Goal: Information Seeking & Learning: Learn about a topic

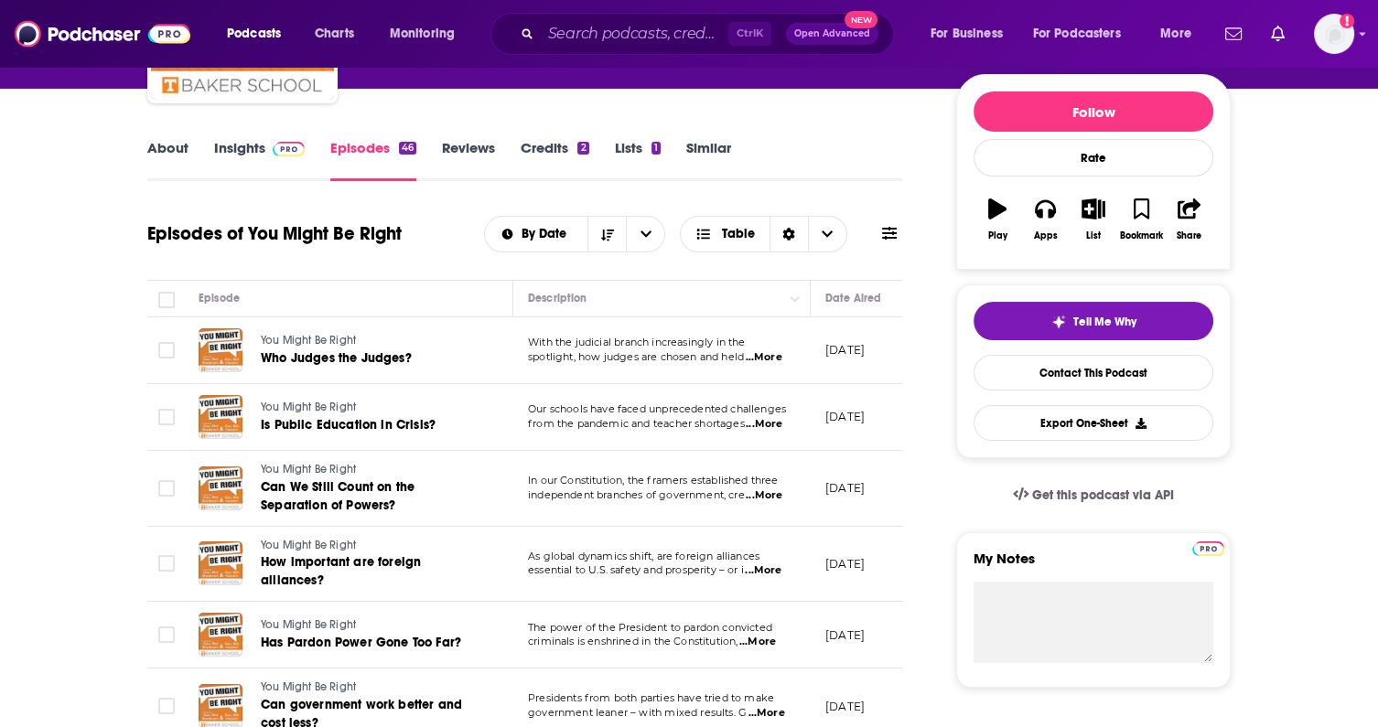
scroll to position [0, 519]
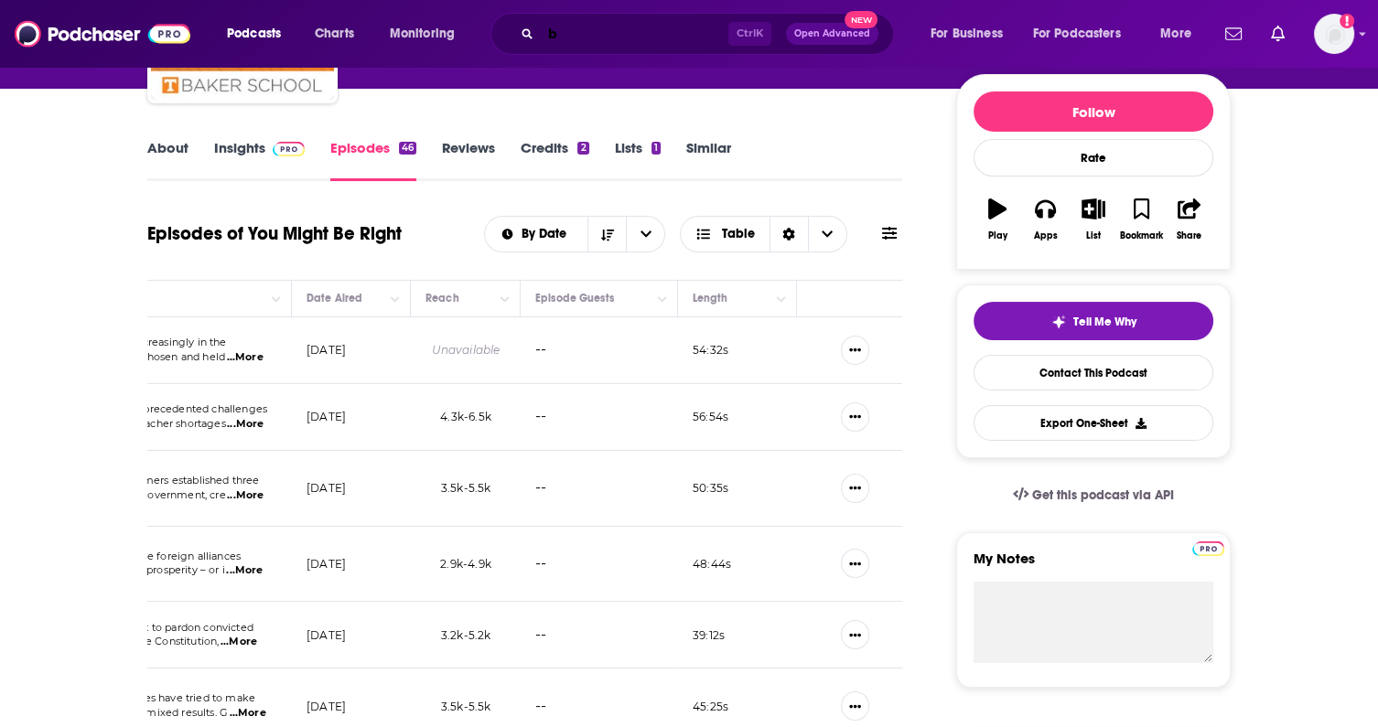
click at [661, 36] on input "b" at bounding box center [635, 33] width 188 height 29
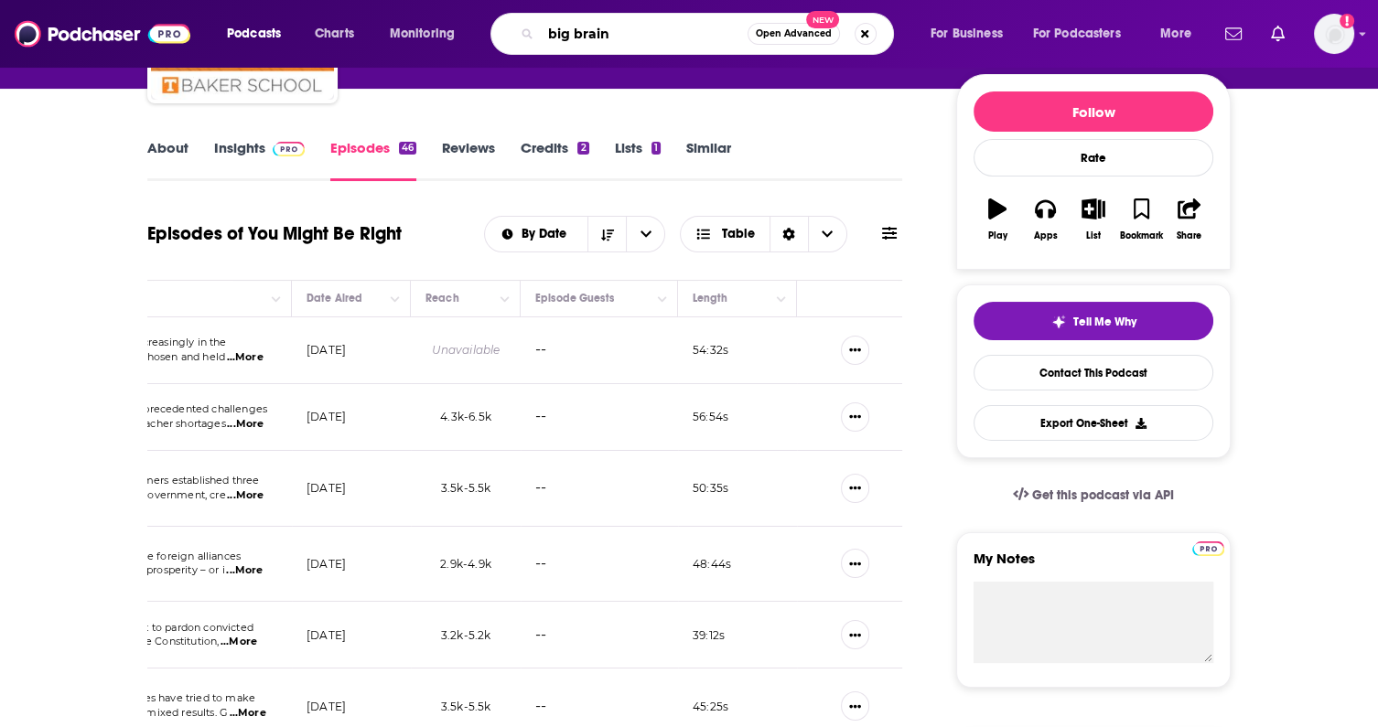
type input "big brains"
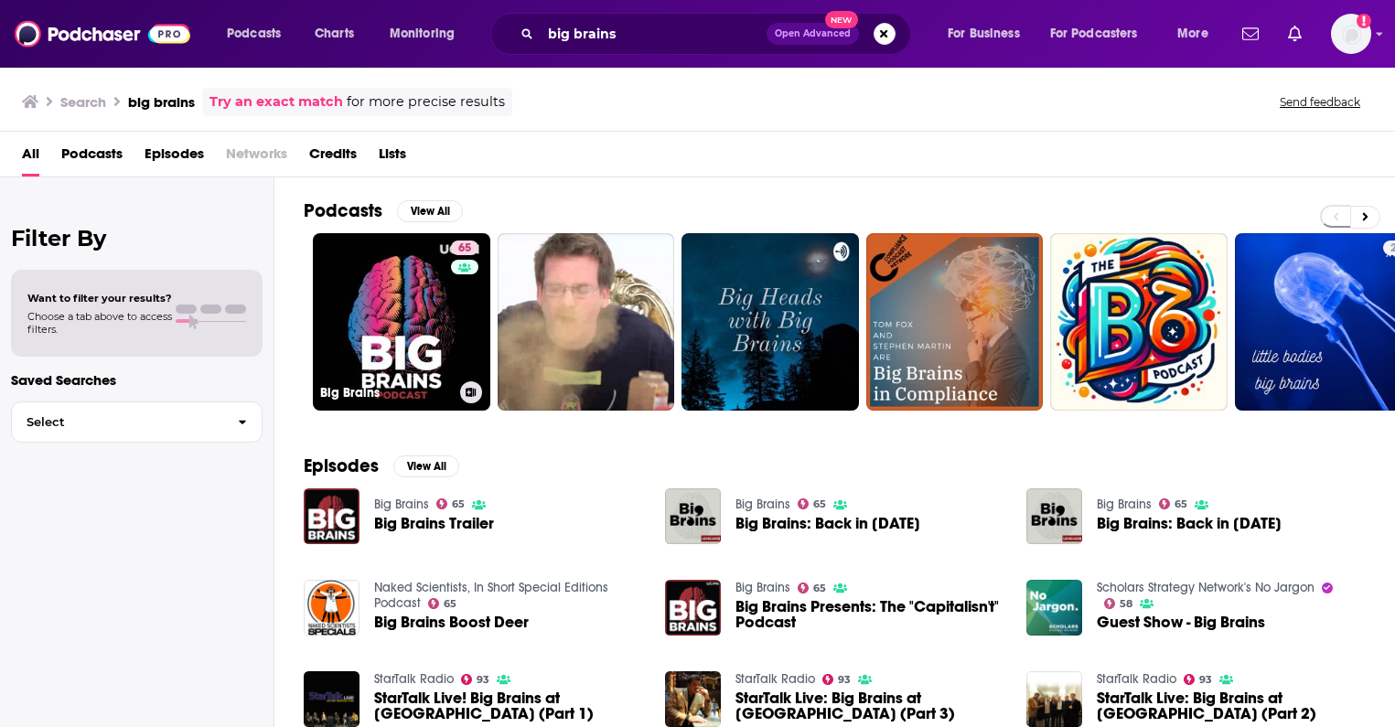
click at [423, 296] on link "65 Big Brains" at bounding box center [402, 322] width 178 height 178
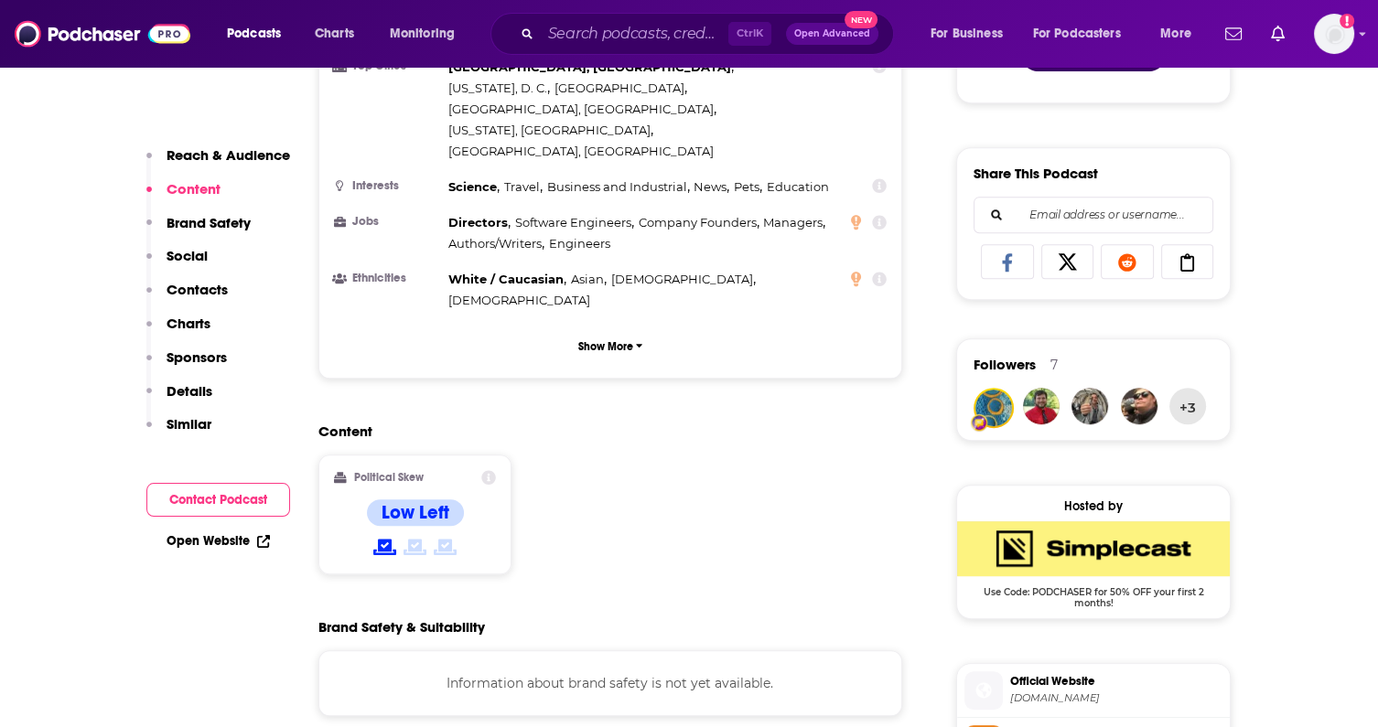
scroll to position [1067, 0]
click at [196, 313] on button "Contacts" at bounding box center [186, 298] width 81 height 34
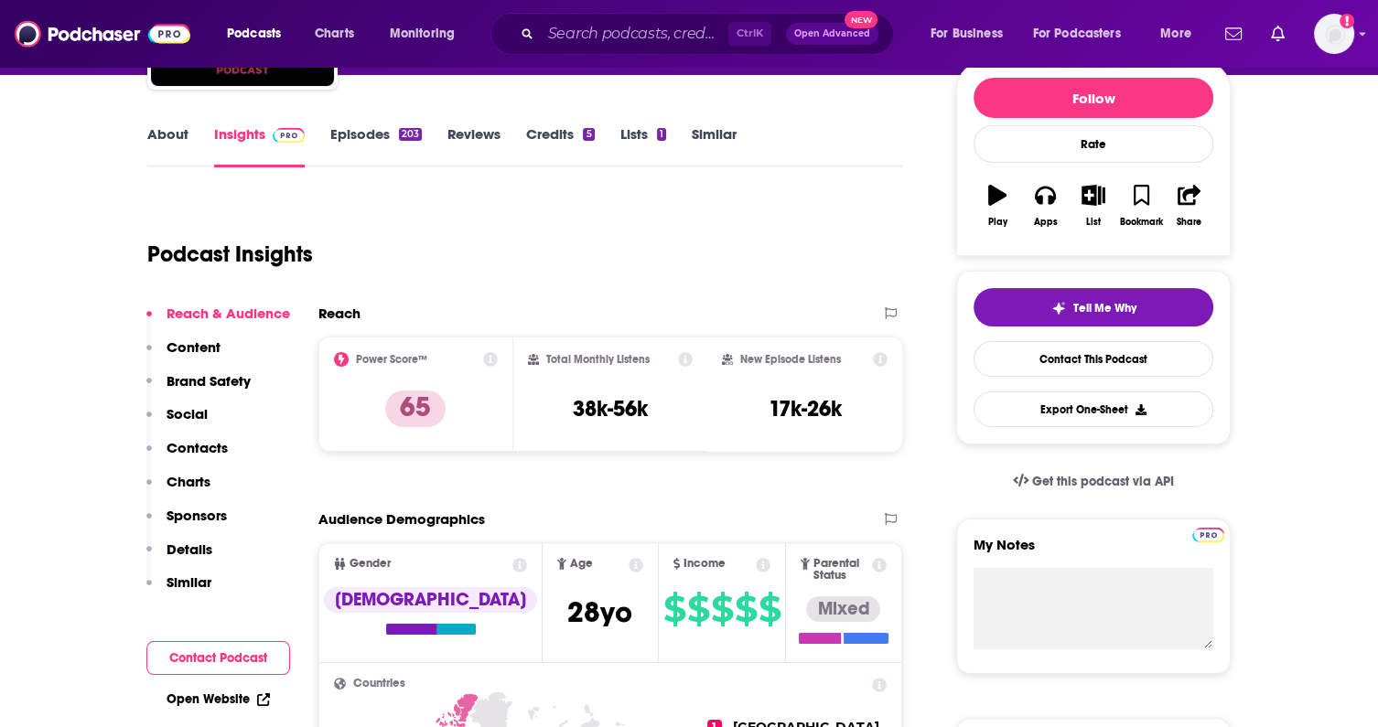
scroll to position [0, 0]
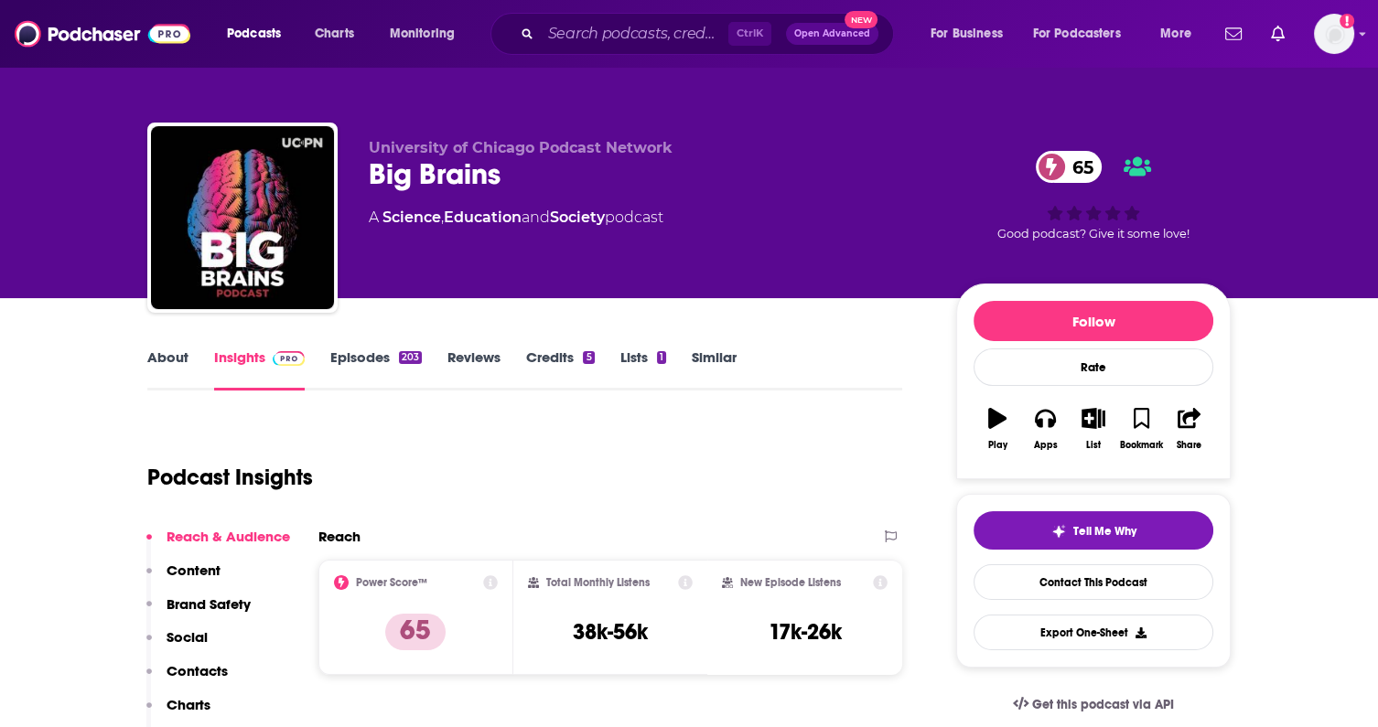
click at [361, 363] on link "Episodes 203" at bounding box center [375, 370] width 91 height 42
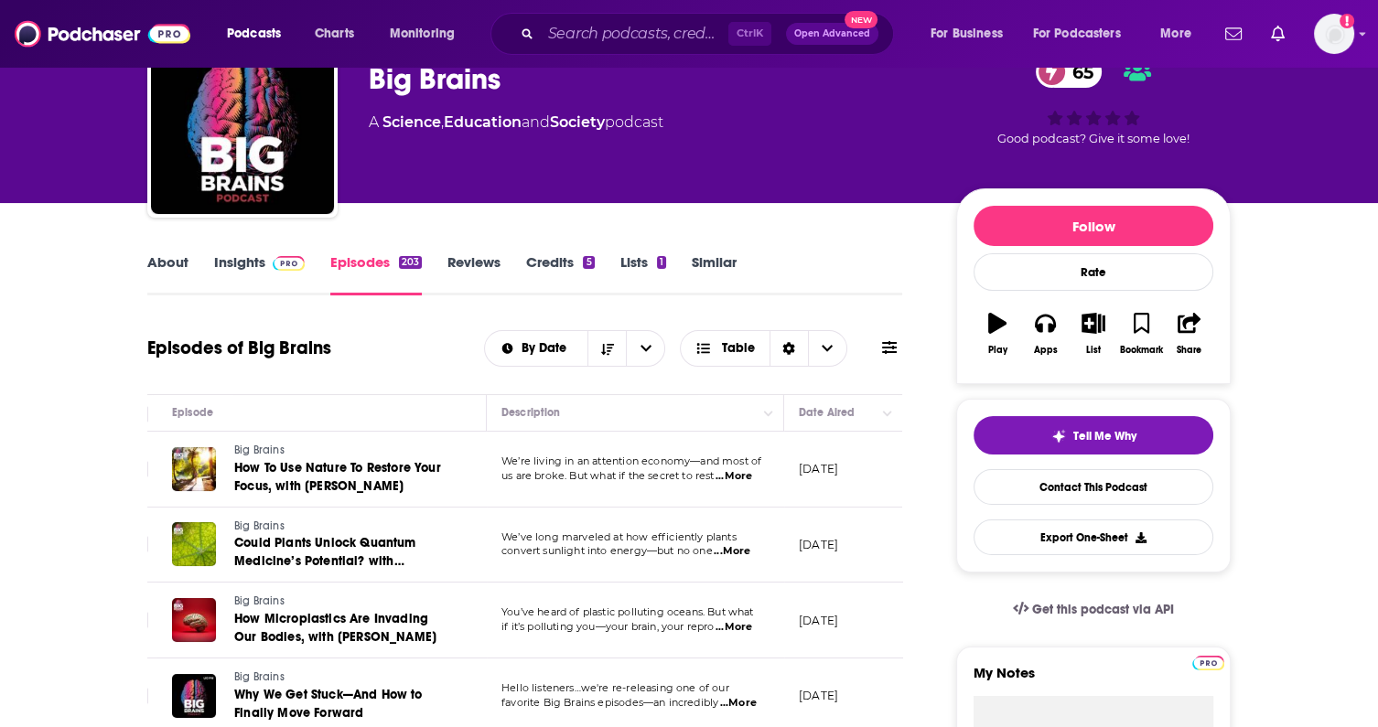
scroll to position [80, 0]
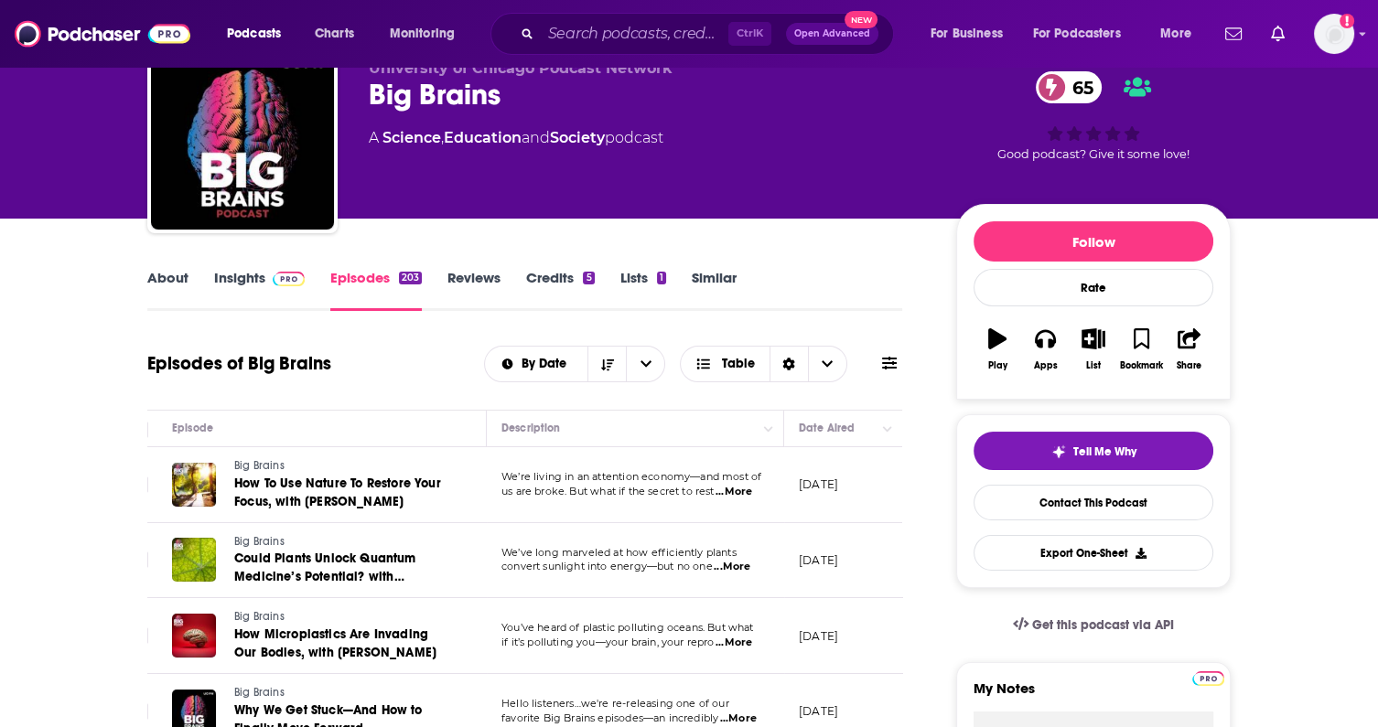
click at [265, 271] on span at bounding box center [284, 277] width 39 height 17
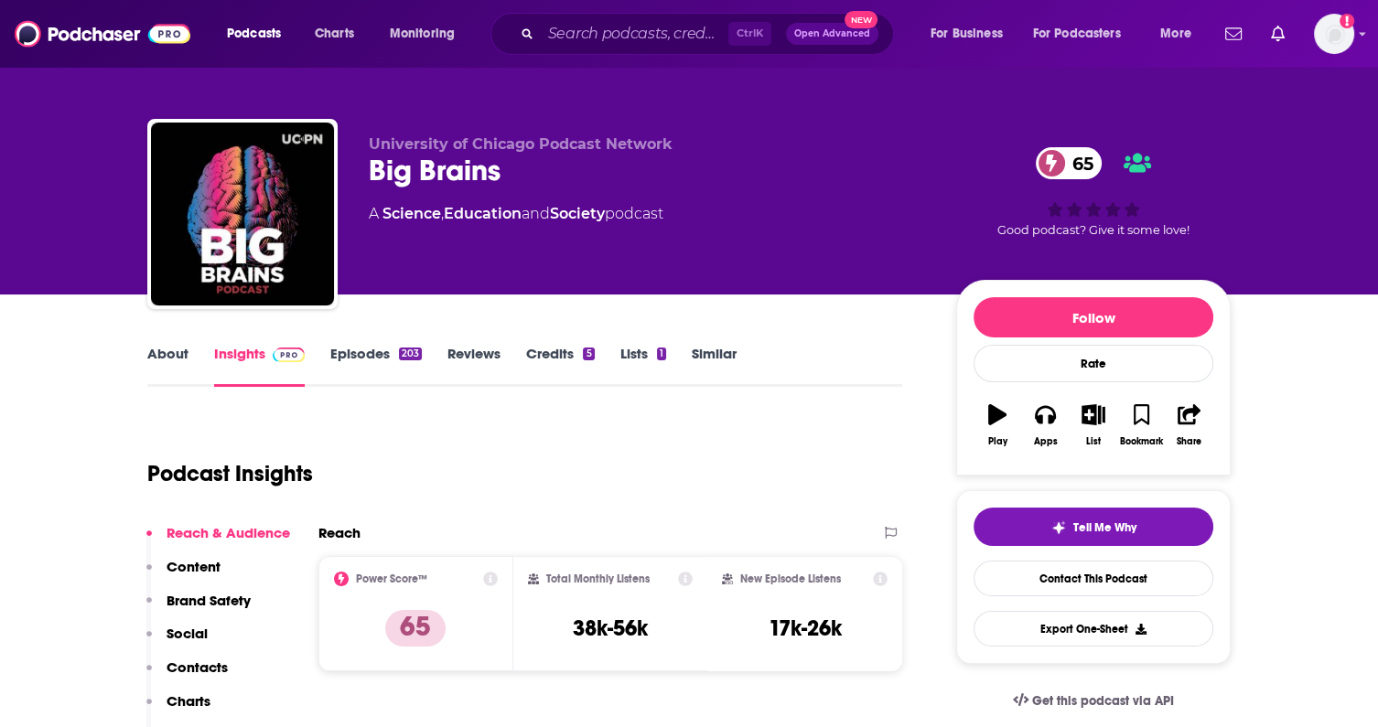
scroll to position [2, 0]
